Goal: Information Seeking & Learning: Learn about a topic

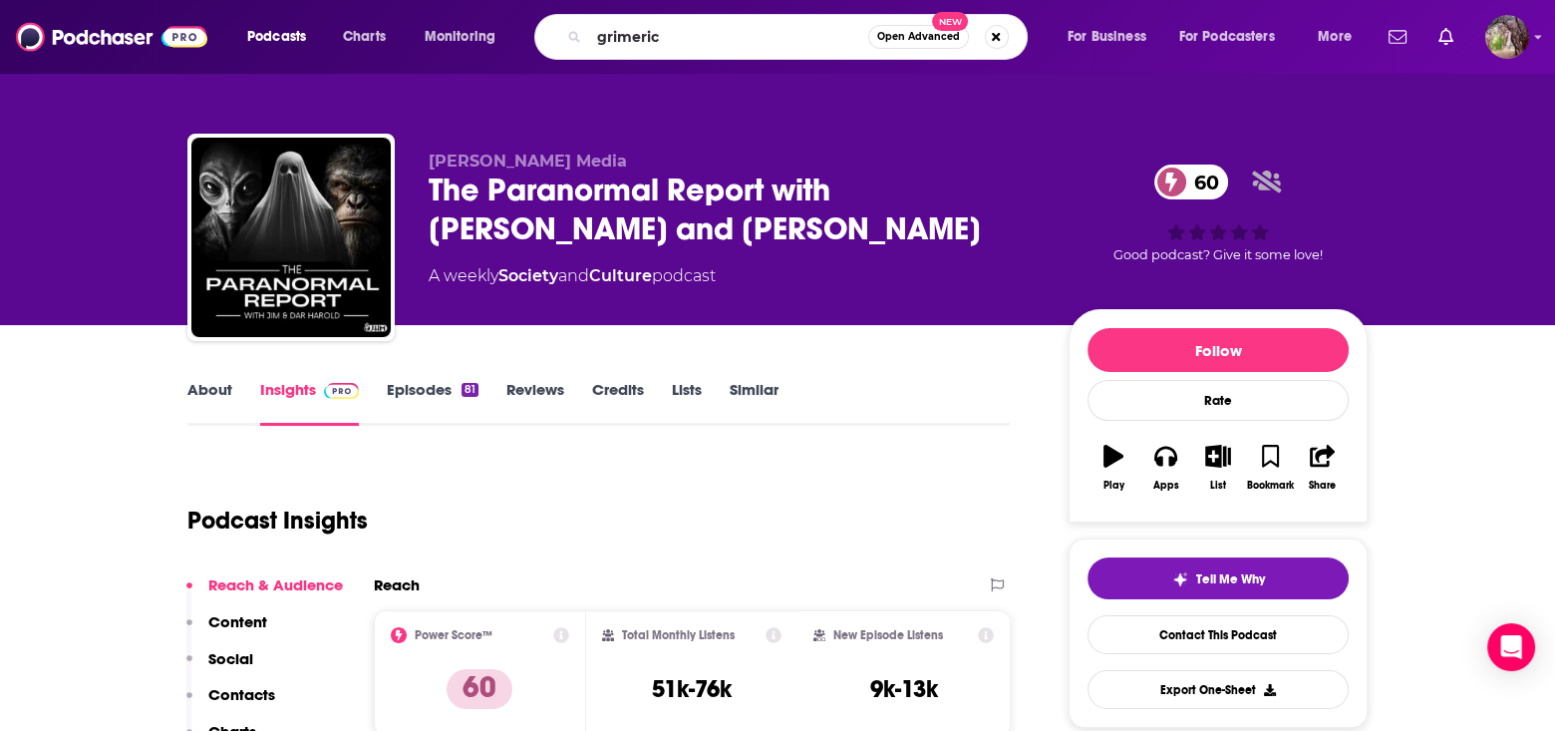
type input "grimerica"
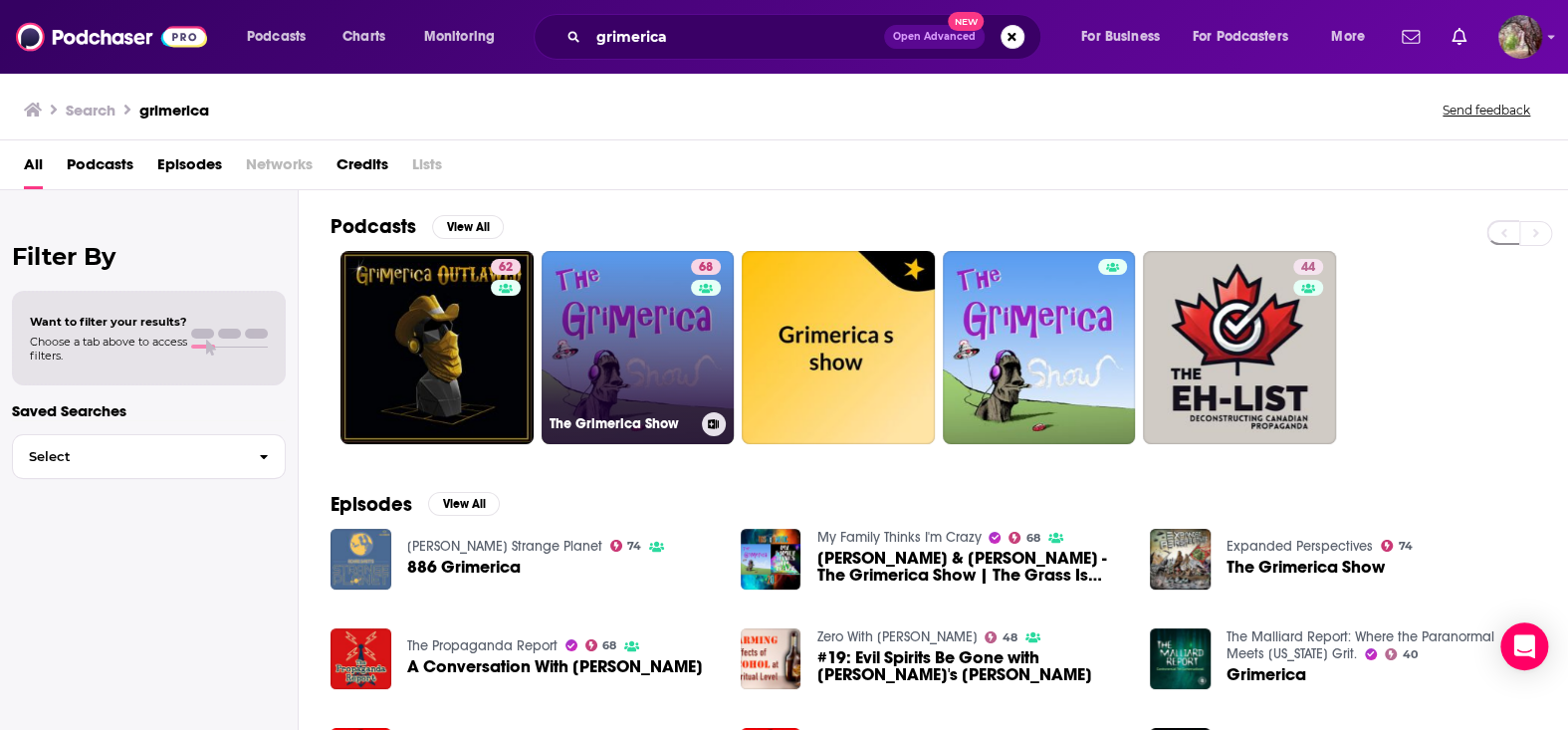
click at [637, 337] on link "68 The Grimerica Show" at bounding box center [637, 347] width 193 height 193
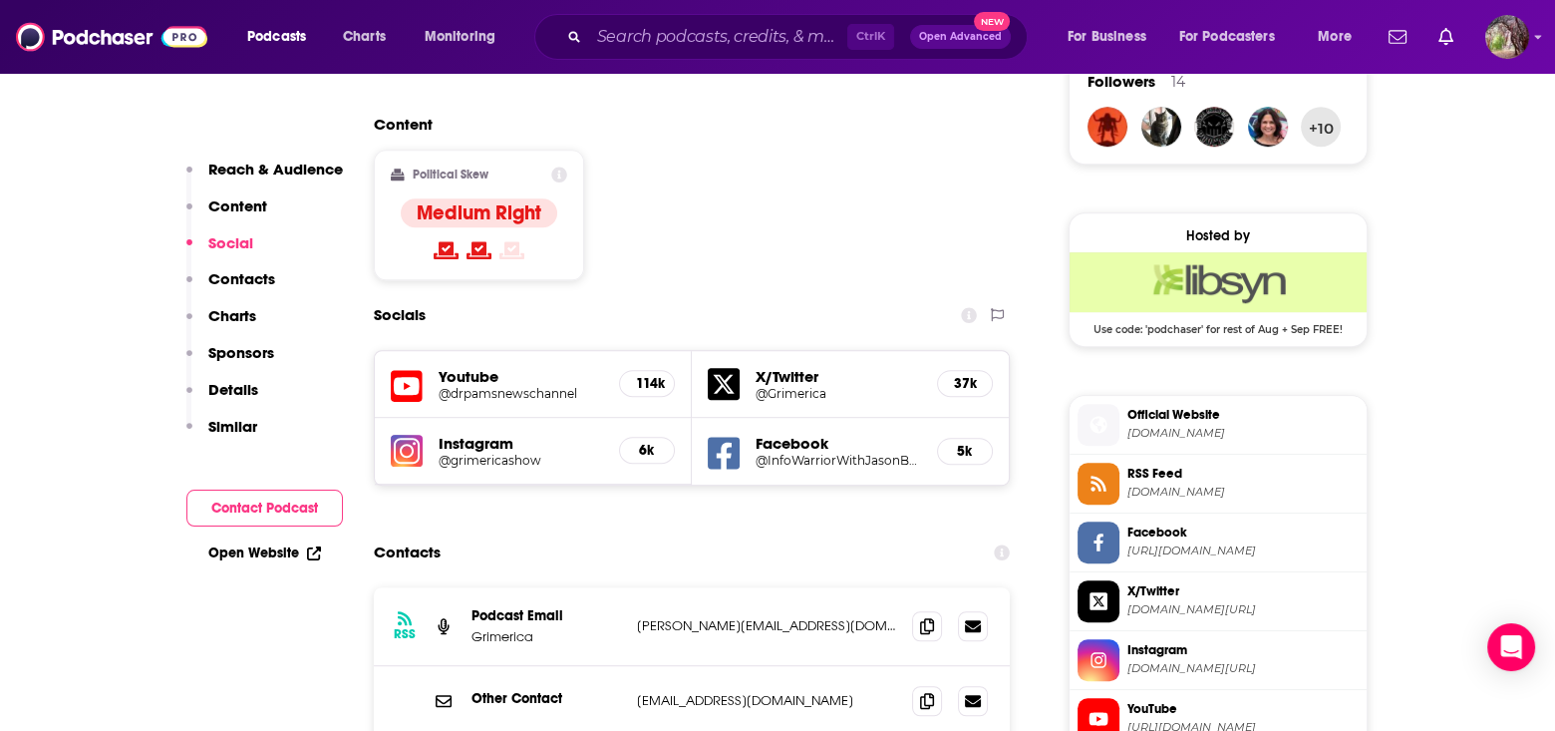
scroll to position [1595, 0]
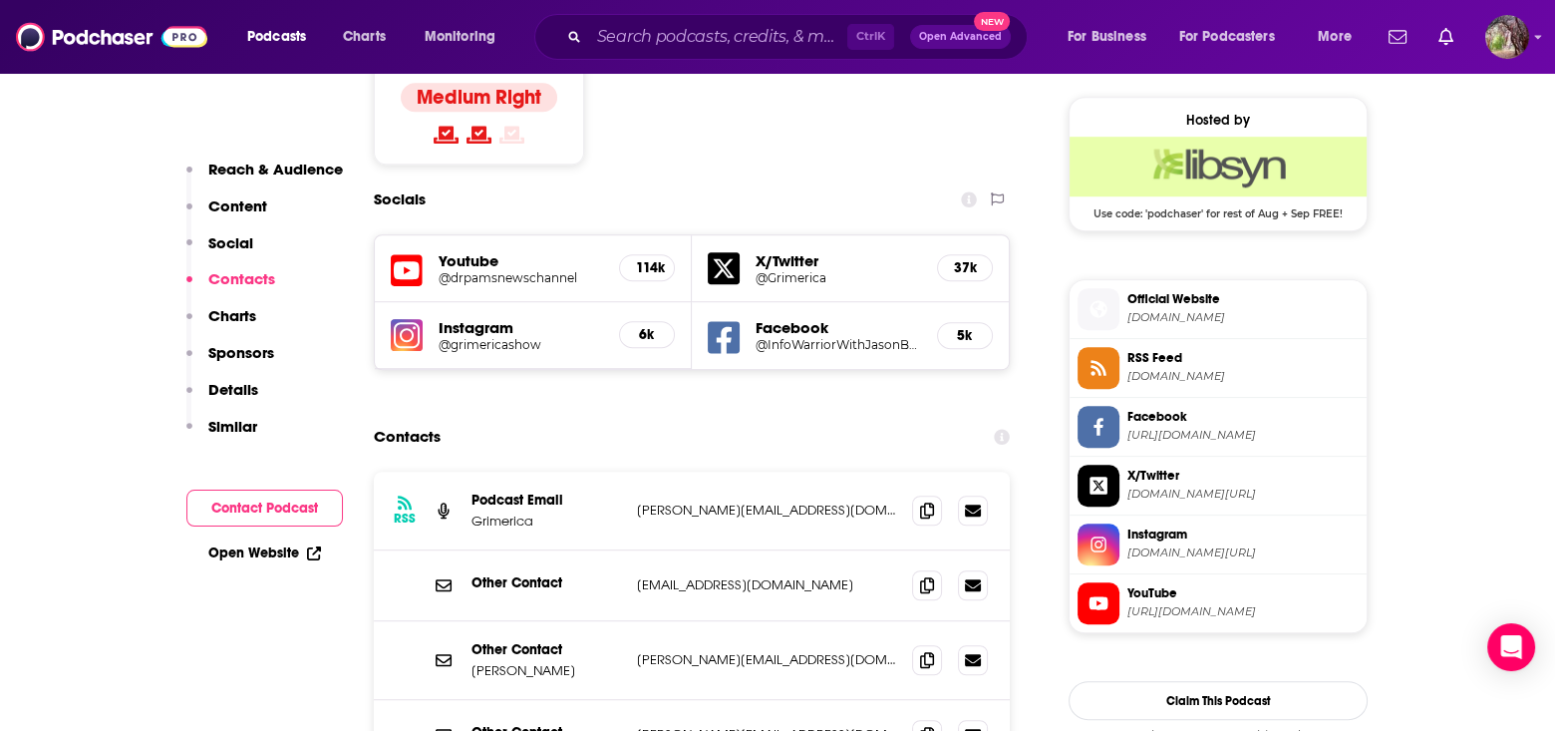
click at [1161, 359] on span "RSS Feed" at bounding box center [1242, 358] width 231 height 18
click at [1175, 295] on span "Official Website" at bounding box center [1242, 299] width 231 height 18
click at [627, 38] on input "Search podcasts, credits, & more..." at bounding box center [718, 37] width 258 height 32
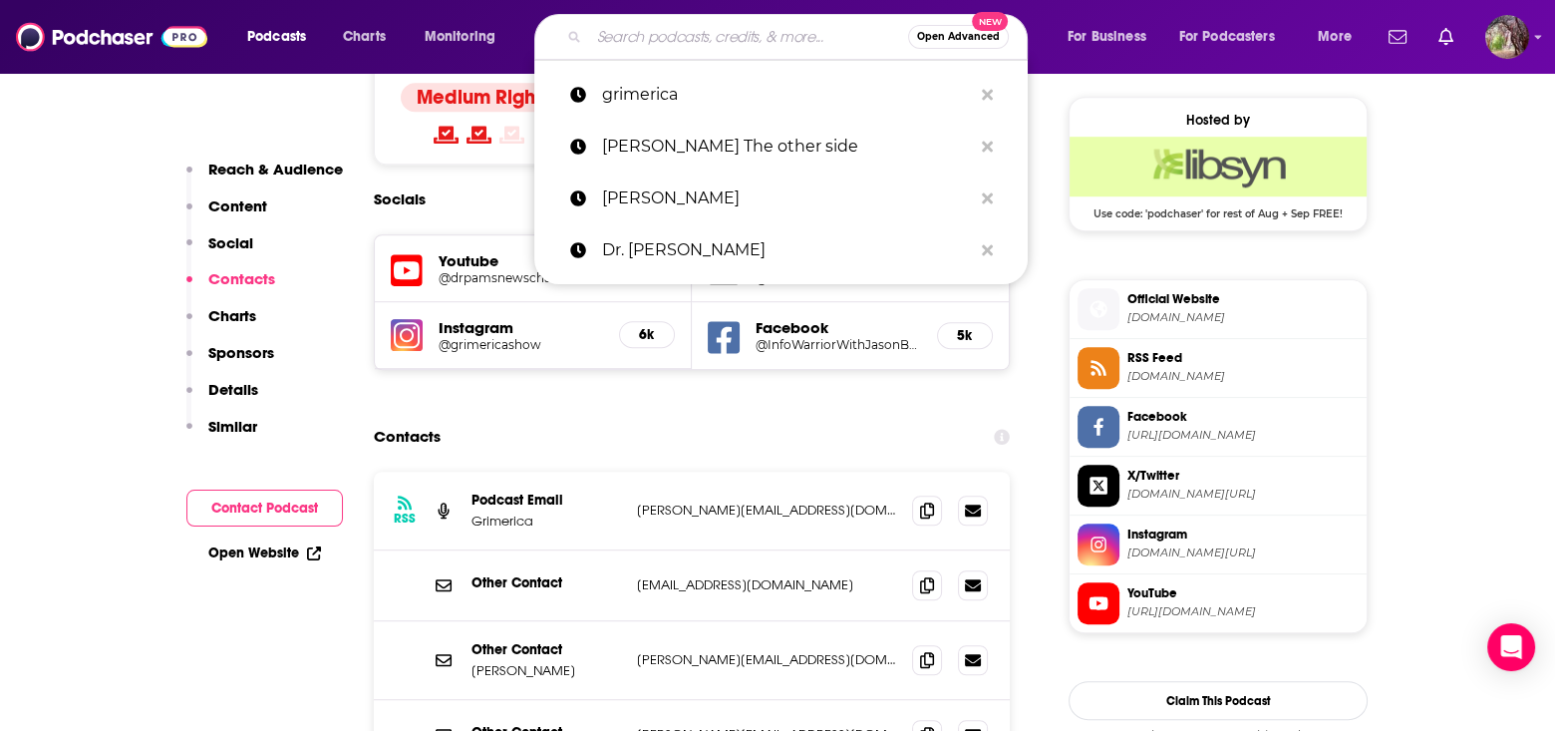
paste input "Sisu Lab podcast"
type input "Sisu Lab podcast"
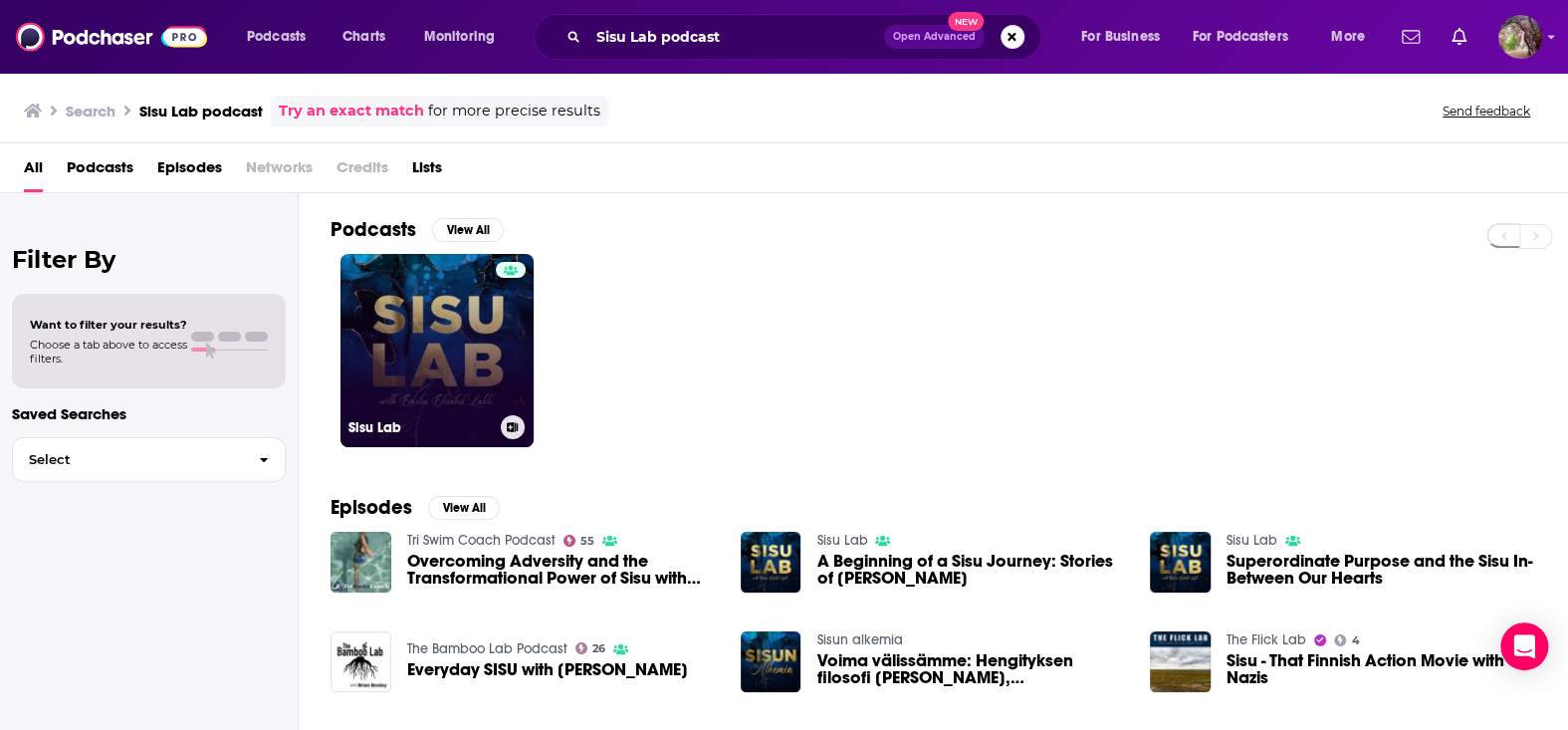
click at [429, 337] on link "Sisu Lab" at bounding box center [436, 350] width 193 height 193
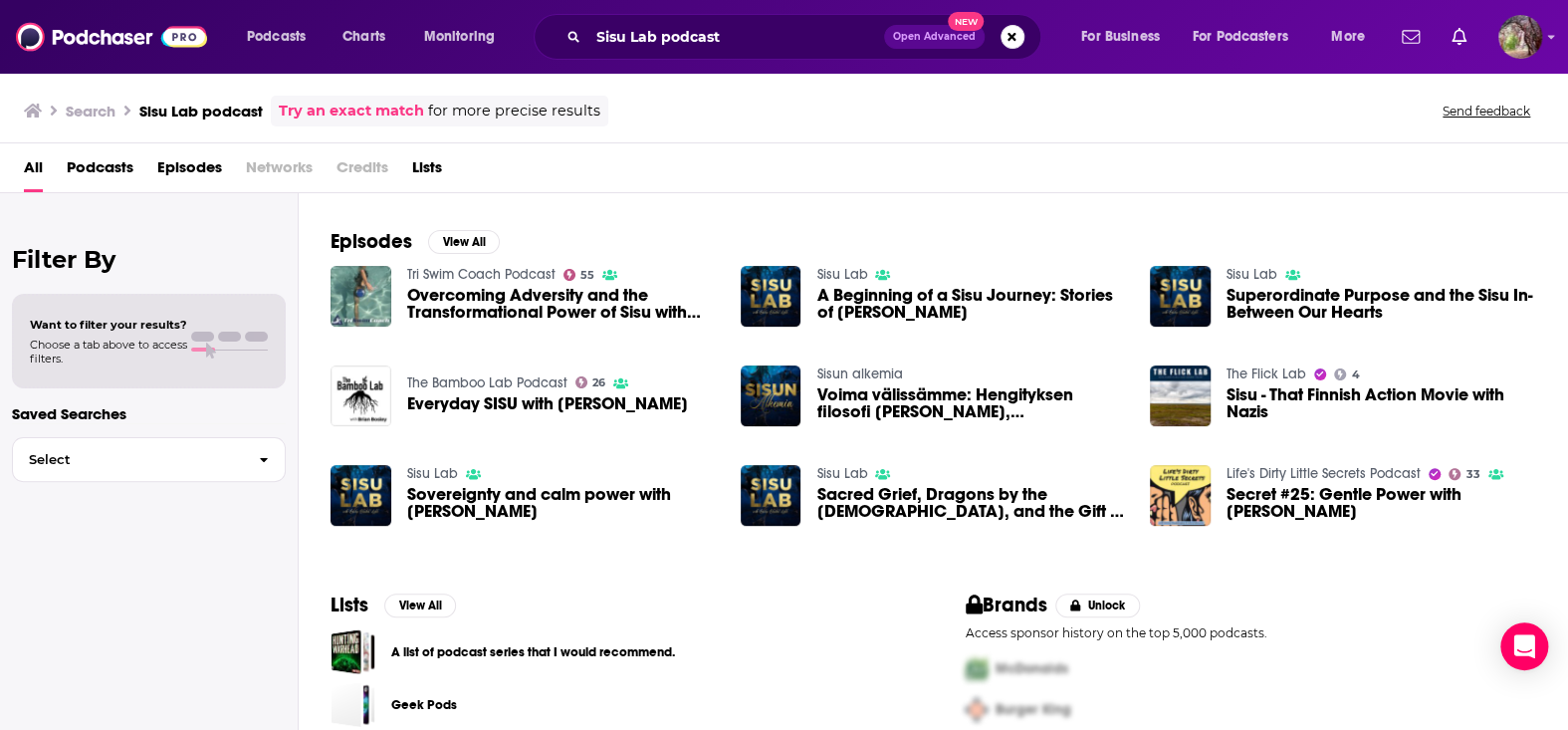
scroll to position [336, 0]
